Goal: Task Accomplishment & Management: Use online tool/utility

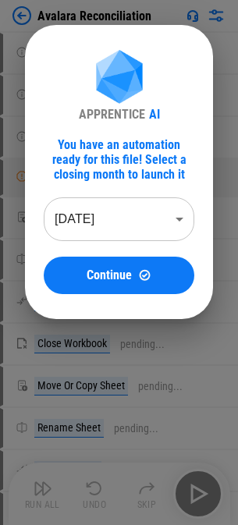
click at [121, 227] on body "Avalara Reconciliation User information pending... User information pending... …" at bounding box center [119, 262] width 238 height 525
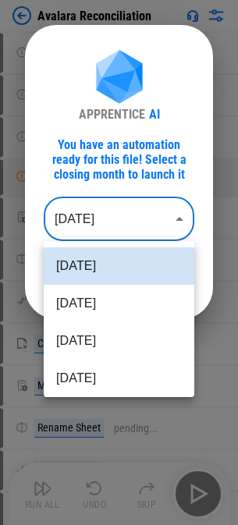
click at [93, 296] on li "[DATE]" at bounding box center [119, 303] width 150 height 37
type input "********"
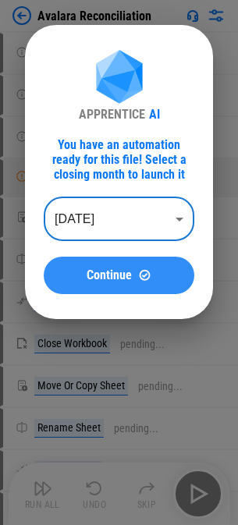
click at [112, 273] on span "Continue" at bounding box center [109, 275] width 45 height 12
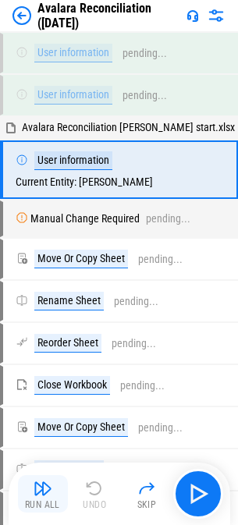
click at [48, 494] on img "button" at bounding box center [43, 488] width 19 height 19
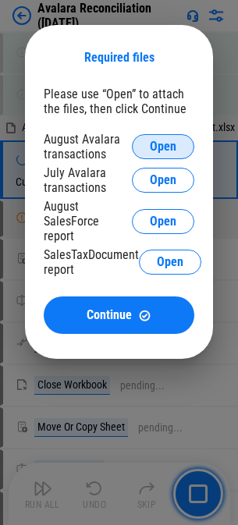
click at [164, 143] on span "Open" at bounding box center [163, 146] width 27 height 12
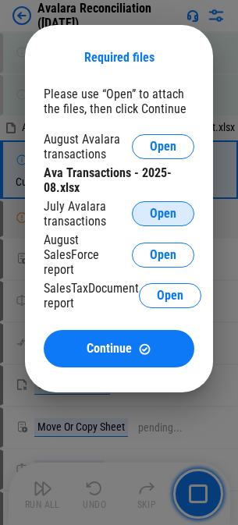
click at [163, 210] on span "Open" at bounding box center [163, 213] width 27 height 12
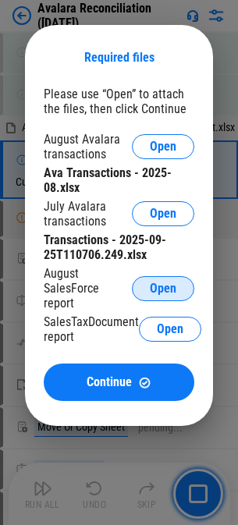
click at [168, 282] on span "Open" at bounding box center [163, 288] width 27 height 12
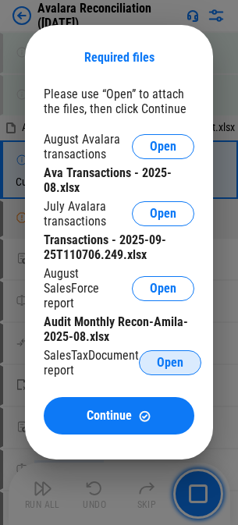
click at [176, 356] on span "Open" at bounding box center [170, 362] width 27 height 12
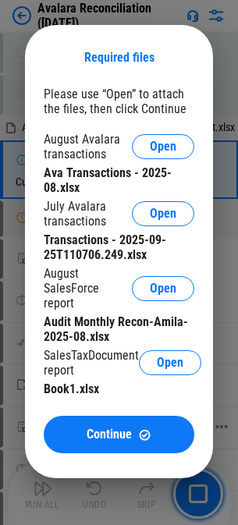
drag, startPoint x: 109, startPoint y: 423, endPoint x: 97, endPoint y: 427, distance: 12.9
click at [109, 428] on span "Continue" at bounding box center [109, 434] width 45 height 12
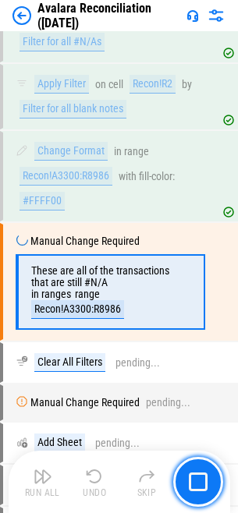
scroll to position [46857, 0]
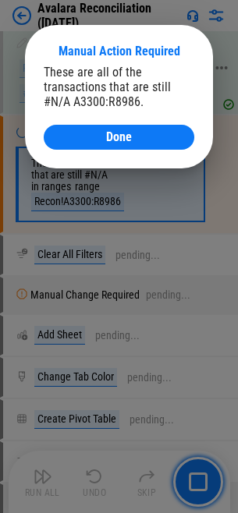
drag, startPoint x: 137, startPoint y: 131, endPoint x: 97, endPoint y: 136, distance: 40.9
click at [137, 131] on div "Done" at bounding box center [118, 137] width 113 height 12
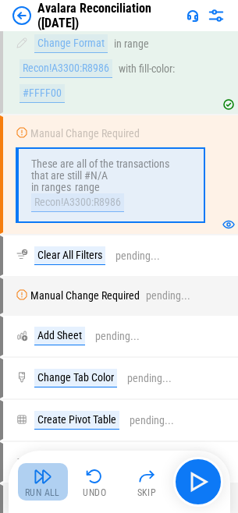
click at [41, 485] on img "button" at bounding box center [43, 476] width 19 height 19
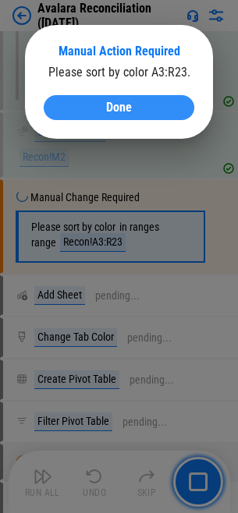
scroll to position [46951, 0]
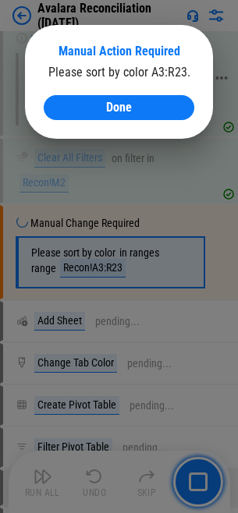
drag, startPoint x: 109, startPoint y: 101, endPoint x: 14, endPoint y: 126, distance: 98.5
click at [109, 101] on span "Done" at bounding box center [119, 107] width 26 height 12
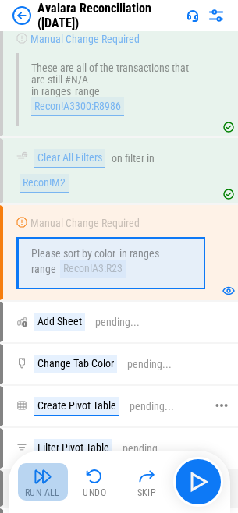
drag, startPoint x: 38, startPoint y: 479, endPoint x: 6, endPoint y: 478, distance: 32.0
click at [38, 479] on img "button" at bounding box center [43, 476] width 19 height 19
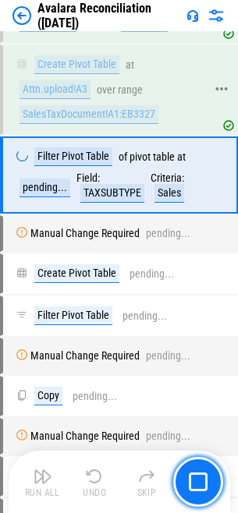
scroll to position [47315, 0]
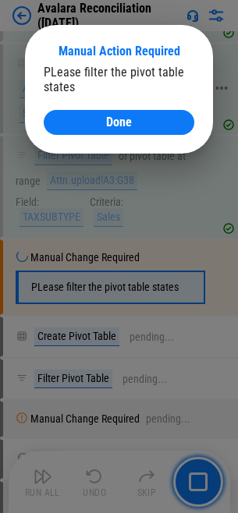
click at [119, 123] on span "Done" at bounding box center [119, 122] width 26 height 12
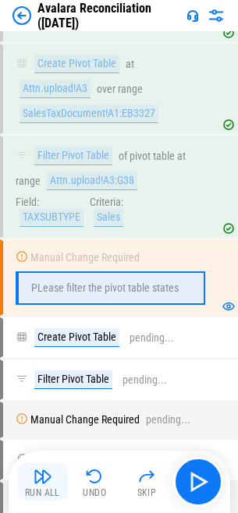
click at [47, 476] on img "button" at bounding box center [43, 476] width 19 height 19
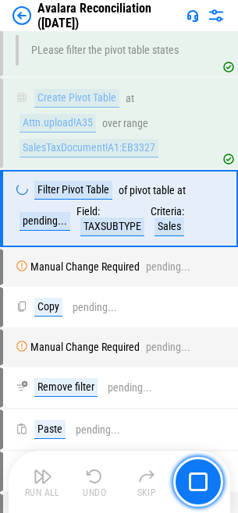
scroll to position [47586, 0]
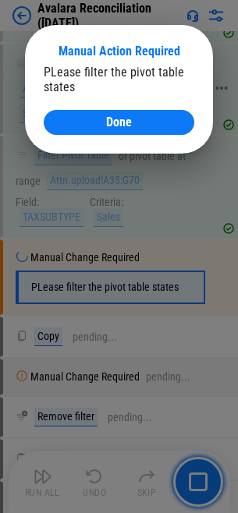
drag, startPoint x: 97, startPoint y: 124, endPoint x: 80, endPoint y: 129, distance: 18.5
click at [97, 124] on div "Done" at bounding box center [118, 122] width 113 height 12
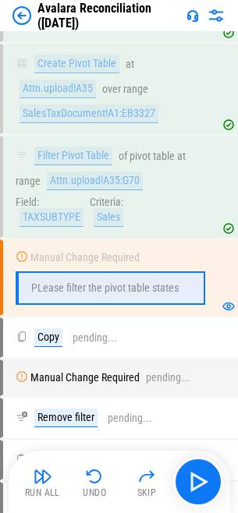
drag, startPoint x: 41, startPoint y: 480, endPoint x: 0, endPoint y: 467, distance: 42.4
click at [41, 480] on img "button" at bounding box center [43, 476] width 19 height 19
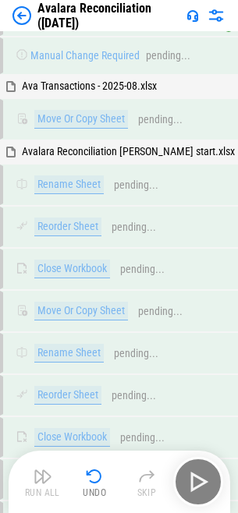
scroll to position [0, 0]
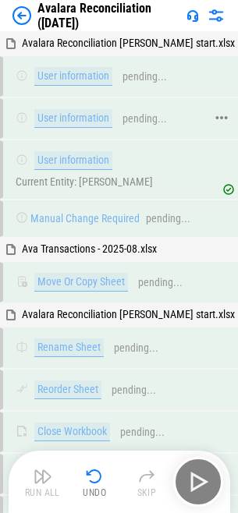
click at [223, 119] on icon at bounding box center [221, 118] width 14 height 14
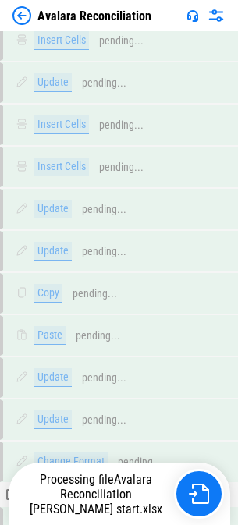
scroll to position [35250, 0]
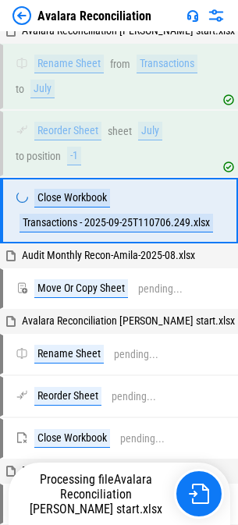
scroll to position [35608, 0]
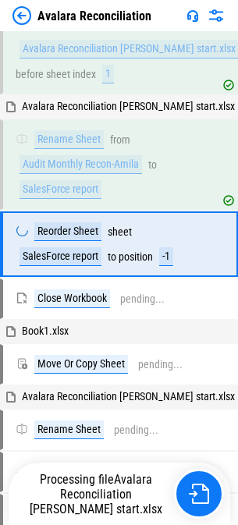
scroll to position [35930, 0]
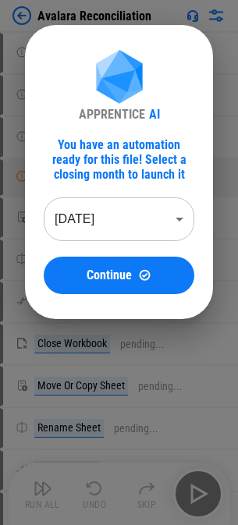
click at [127, 225] on body "Avalara Reconciliation User information pending... User information pending... …" at bounding box center [119, 262] width 238 height 525
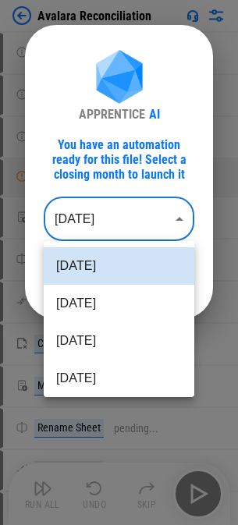
click at [72, 306] on li "Aug 2025" at bounding box center [119, 303] width 150 height 37
type input "********"
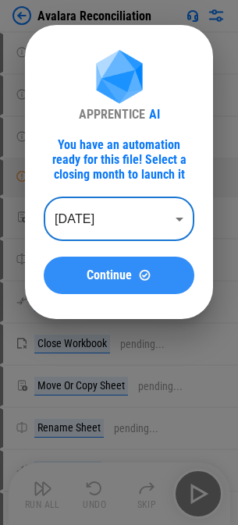
click at [97, 279] on span "Continue" at bounding box center [109, 275] width 45 height 12
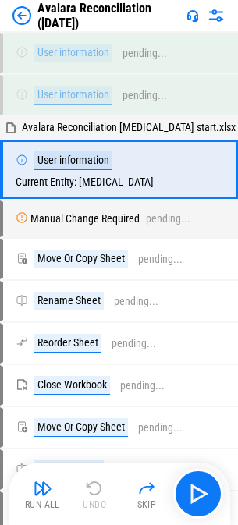
click at [36, 490] on img "button" at bounding box center [43, 488] width 19 height 19
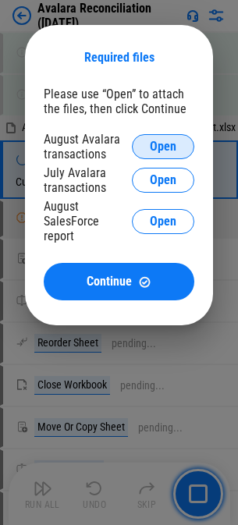
click at [155, 149] on span "Open" at bounding box center [163, 146] width 27 height 12
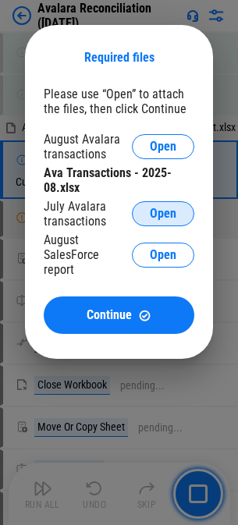
click at [172, 218] on span "Open" at bounding box center [163, 213] width 27 height 12
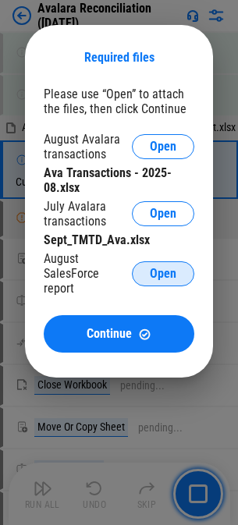
click at [172, 267] on span "Open" at bounding box center [163, 273] width 27 height 12
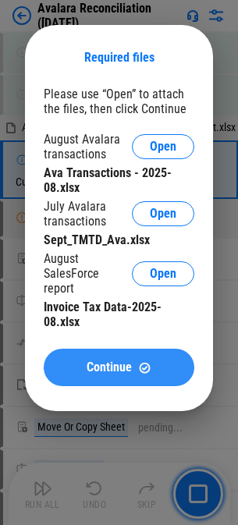
click at [92, 361] on span "Continue" at bounding box center [109, 367] width 45 height 12
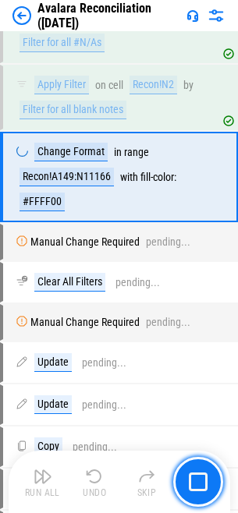
scroll to position [45067, 0]
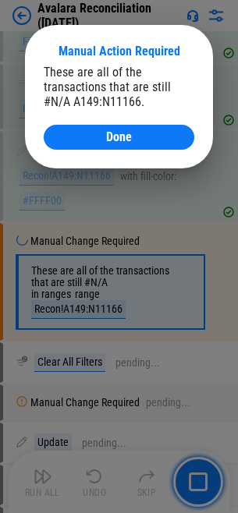
drag, startPoint x: 126, startPoint y: 136, endPoint x: 114, endPoint y: 140, distance: 13.3
click at [126, 136] on span "Done" at bounding box center [119, 137] width 26 height 12
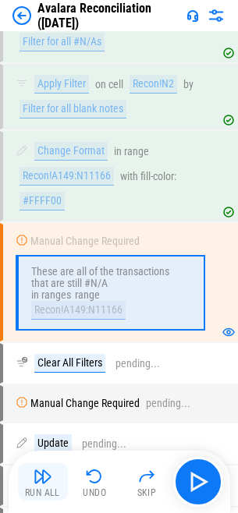
click at [46, 474] on img "button" at bounding box center [43, 476] width 19 height 19
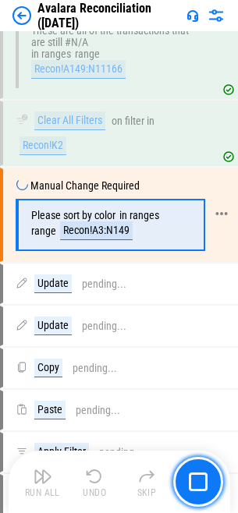
scroll to position [45345, 0]
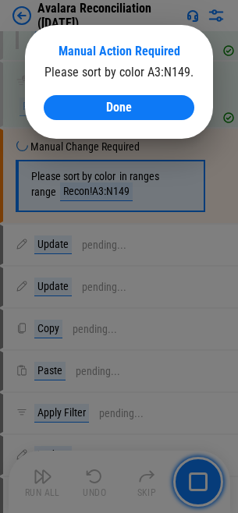
click at [114, 104] on span "Done" at bounding box center [119, 107] width 26 height 12
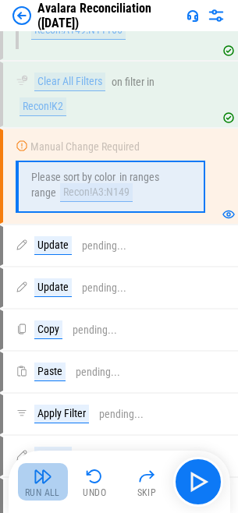
click at [44, 477] on img "button" at bounding box center [43, 476] width 19 height 19
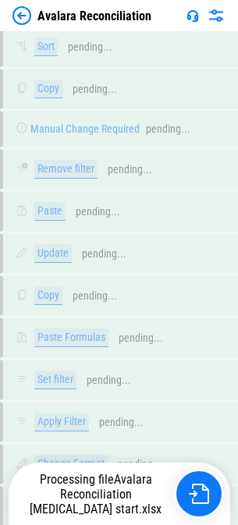
scroll to position [34586, 0]
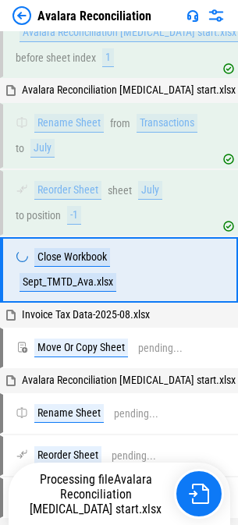
scroll to position [34944, 0]
